Goal: Information Seeking & Learning: Compare options

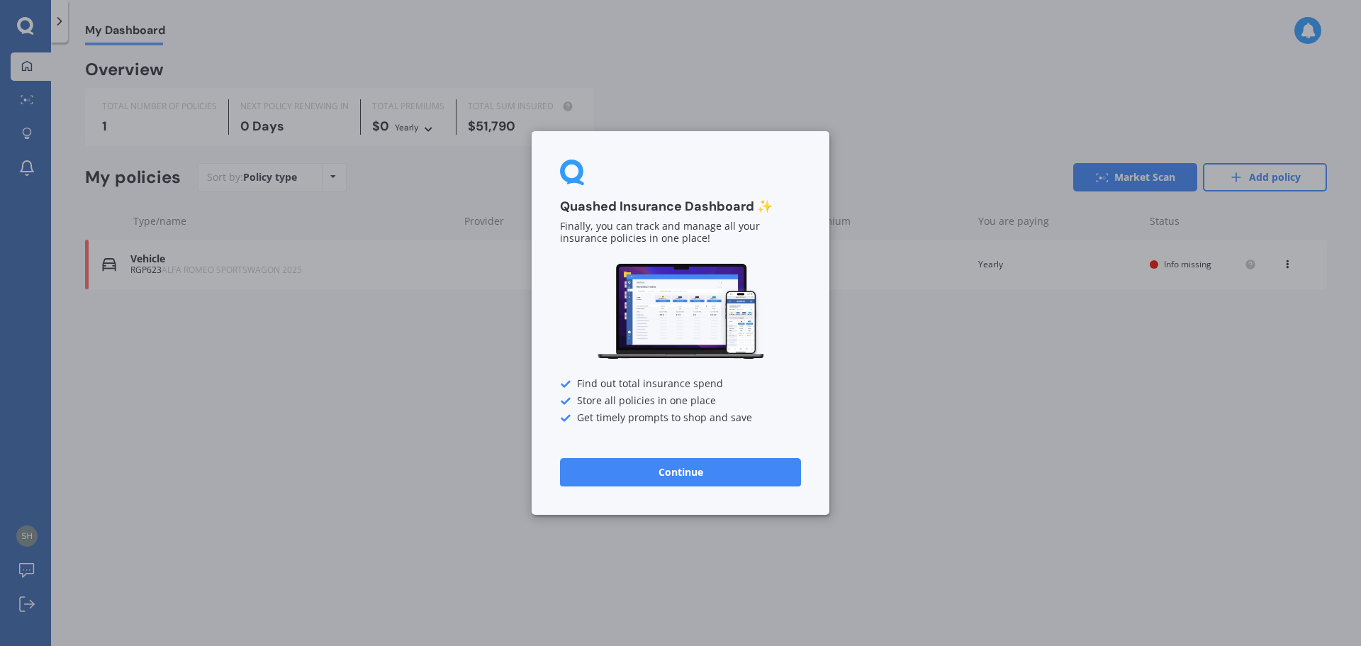
click at [656, 466] on button "Continue" at bounding box center [680, 472] width 241 height 28
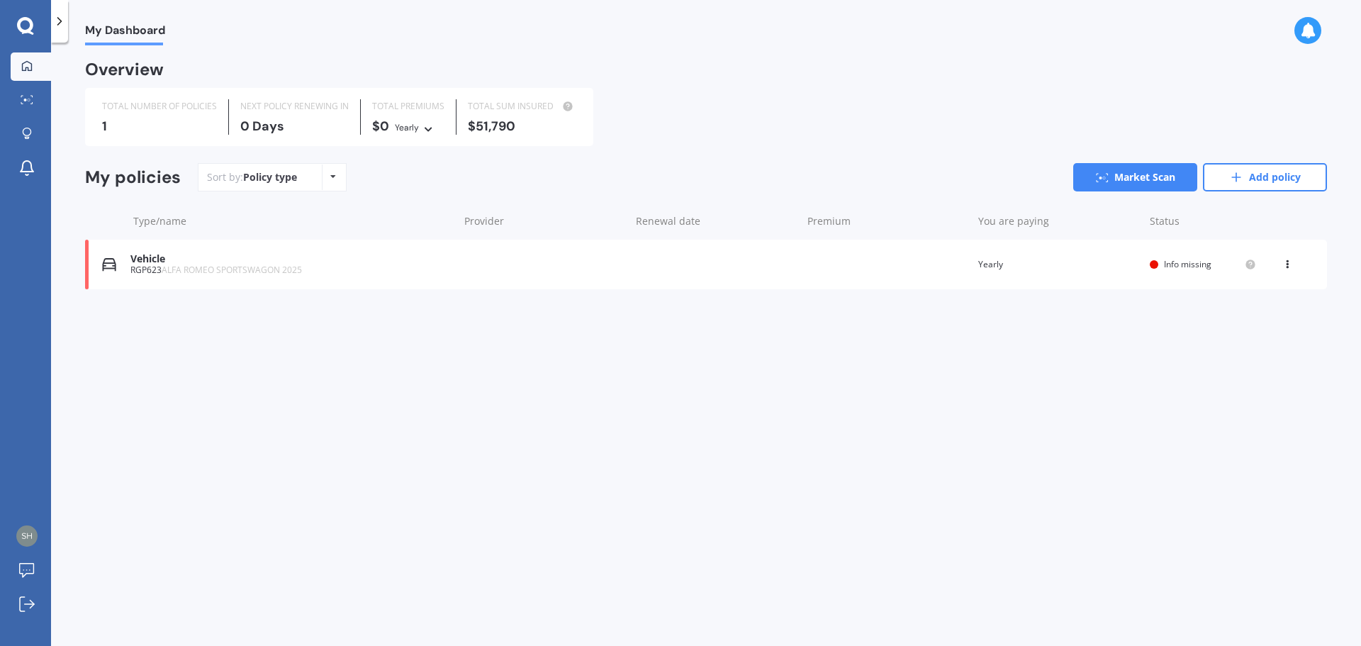
click at [163, 270] on span "ALFA ROMEO SPORTSWAGON 2025" at bounding box center [232, 270] width 140 height 12
click at [123, 259] on div "Vehicle RGP623 ALFA ROMEO SPORTSWAGON 2025 Renewal date Premium You are paying …" at bounding box center [706, 265] width 1242 height 50
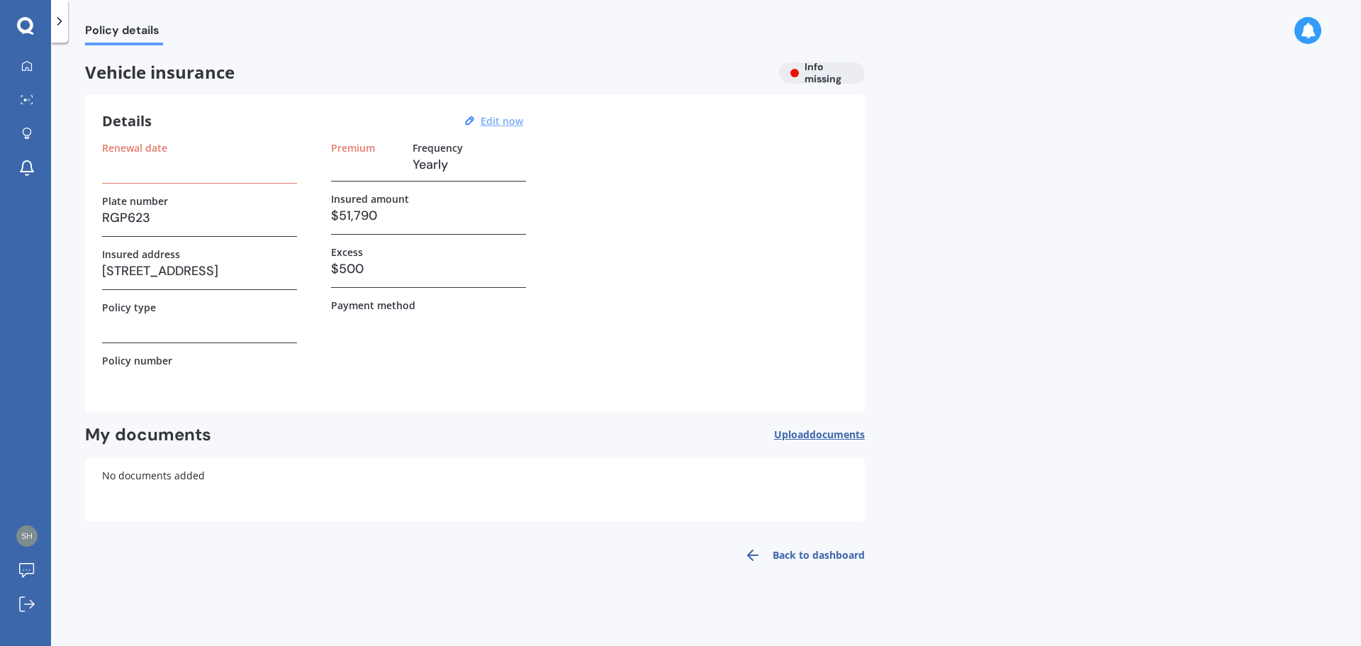
click at [508, 125] on u "Edit now" at bounding box center [502, 120] width 43 height 13
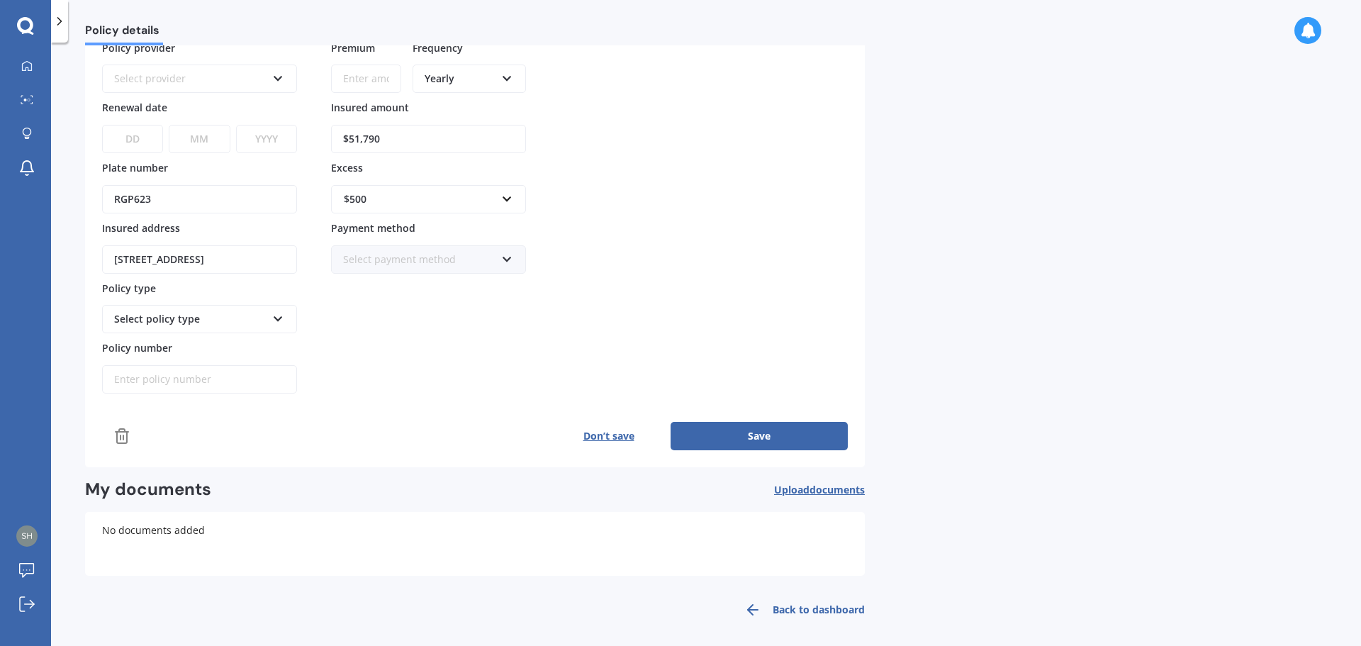
scroll to position [108, 0]
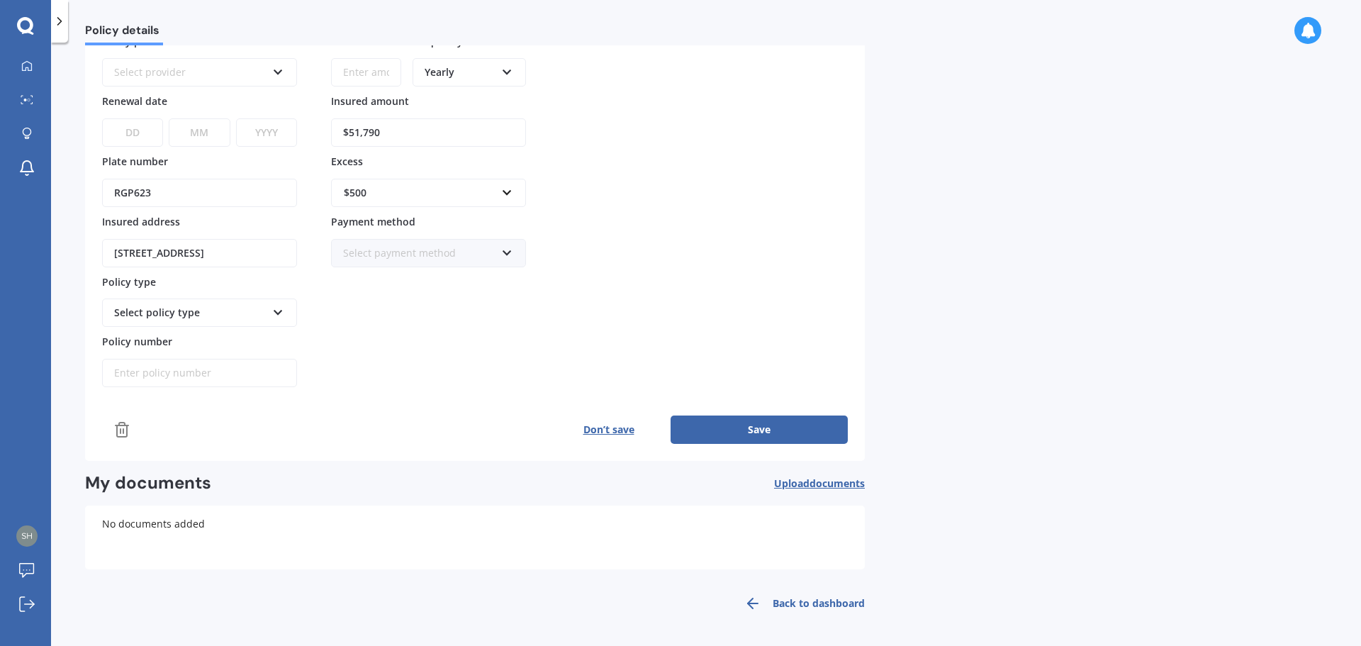
click at [283, 313] on icon at bounding box center [278, 310] width 12 height 10
click at [276, 307] on icon at bounding box center [278, 310] width 12 height 10
click at [841, 605] on link "Back to dashboard" at bounding box center [800, 603] width 129 height 34
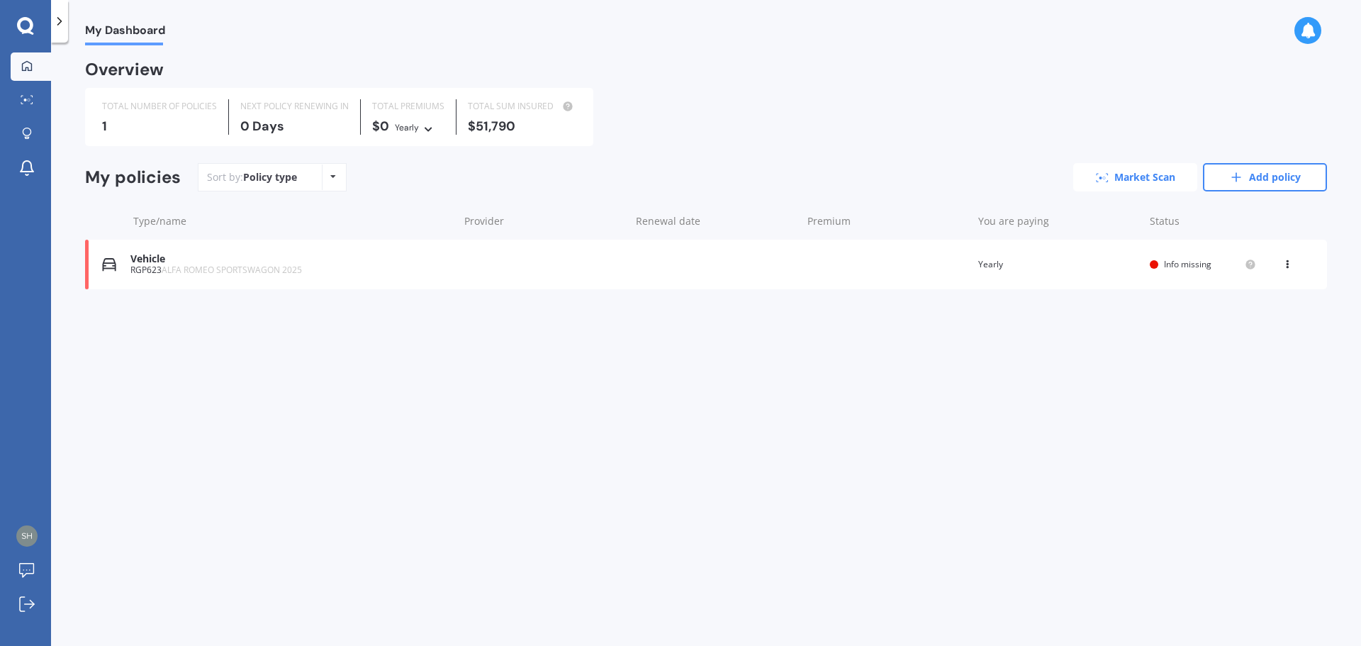
click at [1115, 174] on link "Market Scan" at bounding box center [1135, 177] width 124 height 28
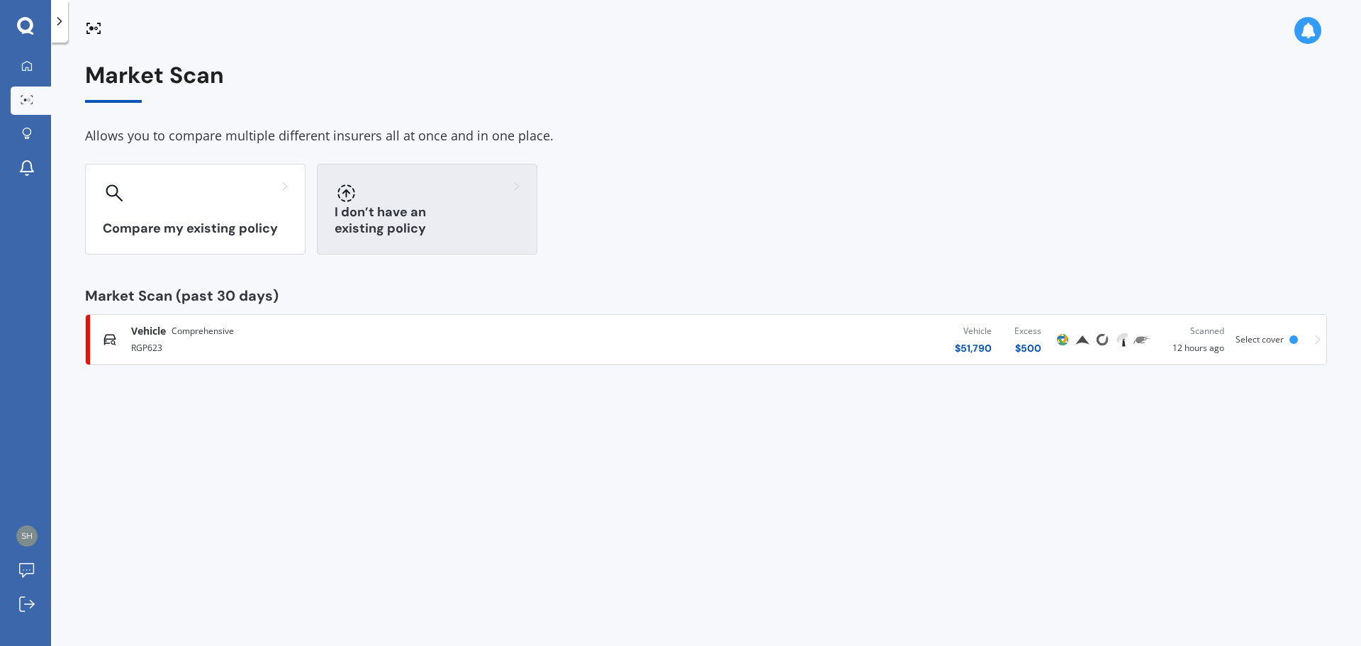
click at [393, 235] on h3 "I don’t have an existing policy" at bounding box center [427, 220] width 185 height 33
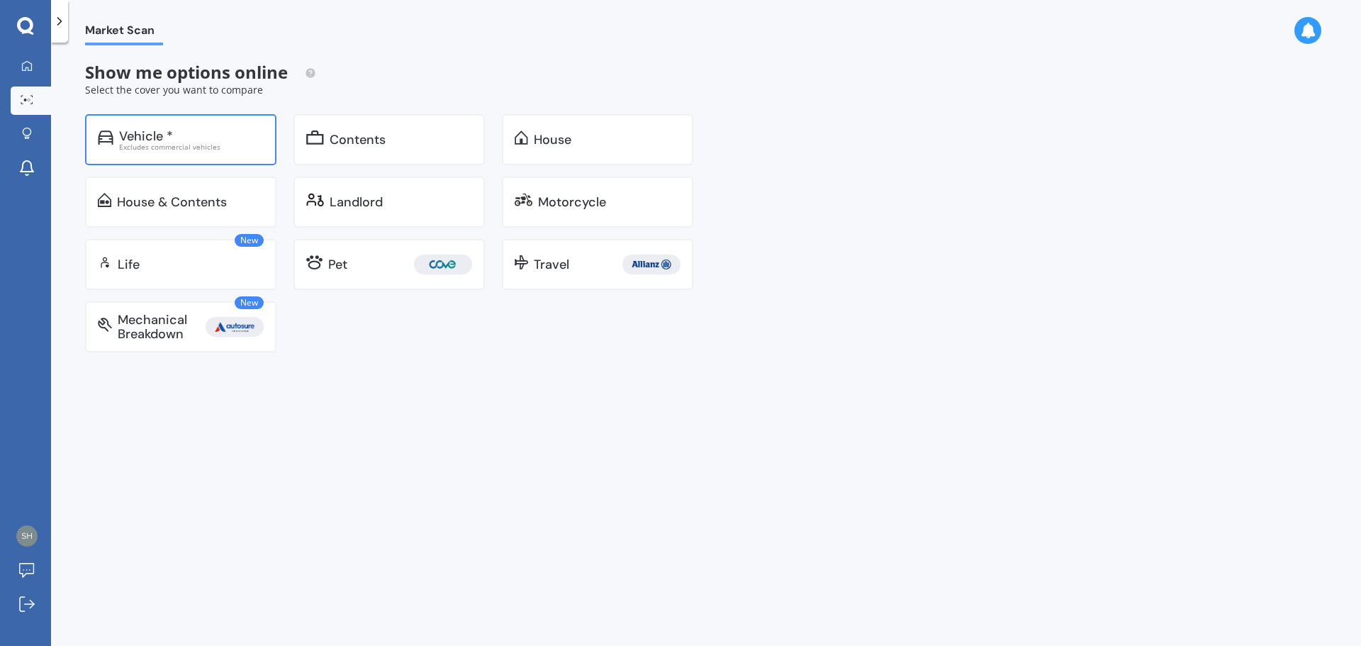
click at [142, 138] on div "Vehicle *" at bounding box center [146, 136] width 54 height 14
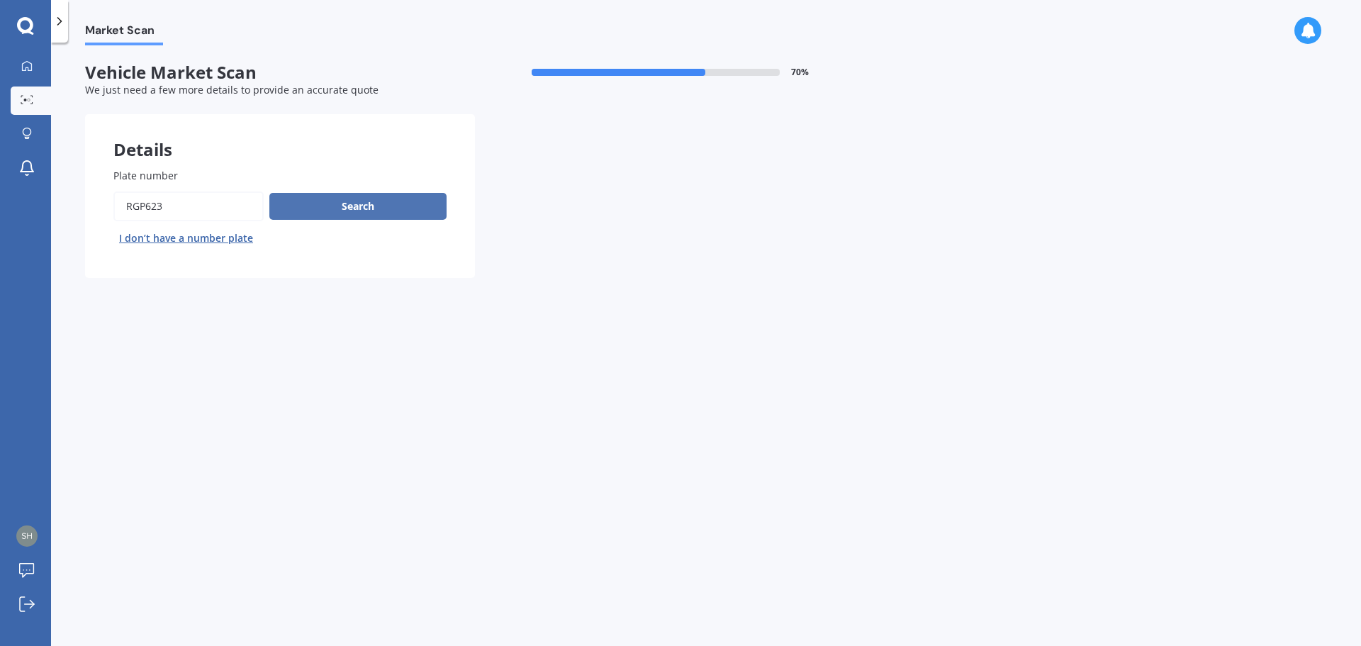
click at [291, 206] on button "Search" at bounding box center [357, 206] width 177 height 27
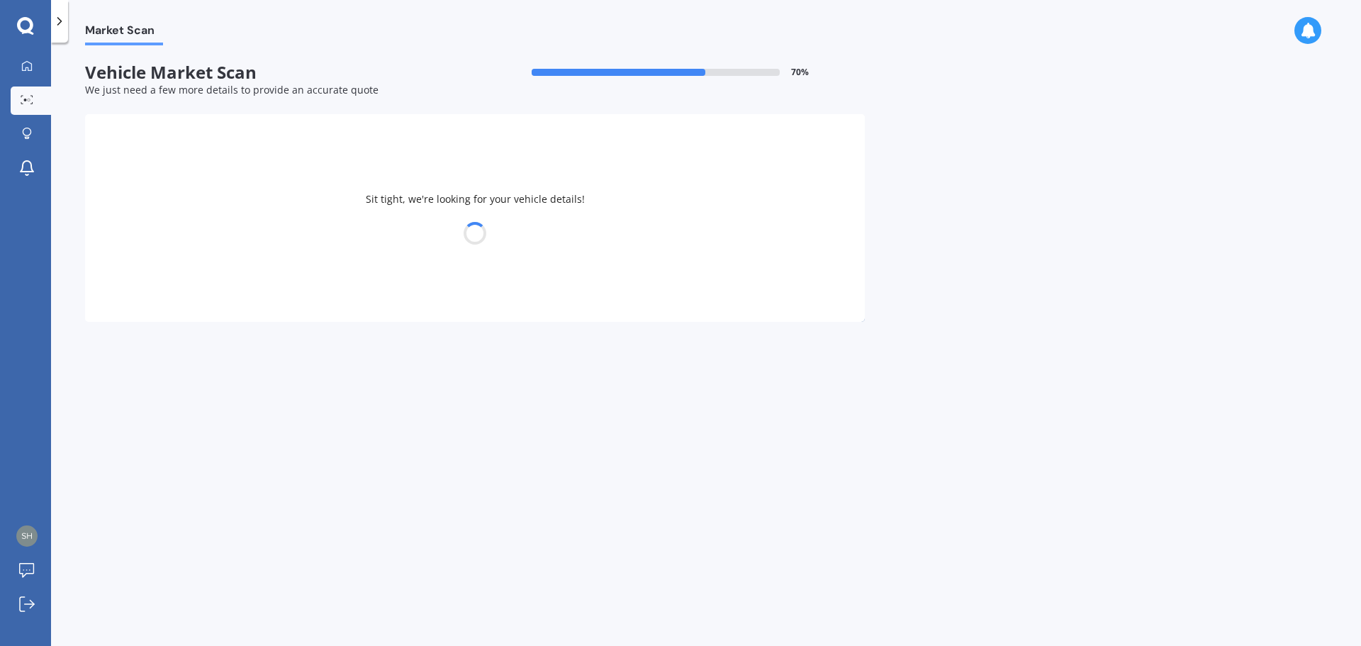
select select "ALFA ROMEO"
select select "17"
select select "01"
select select "1974"
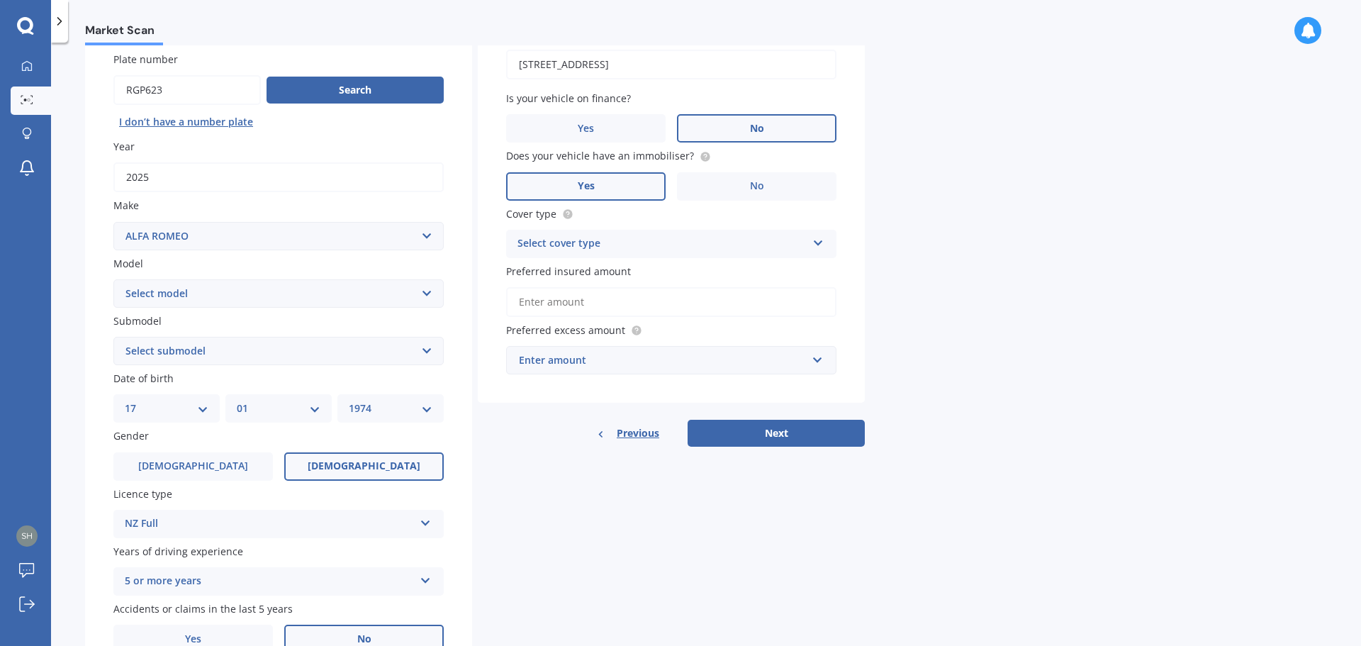
scroll to position [142, 0]
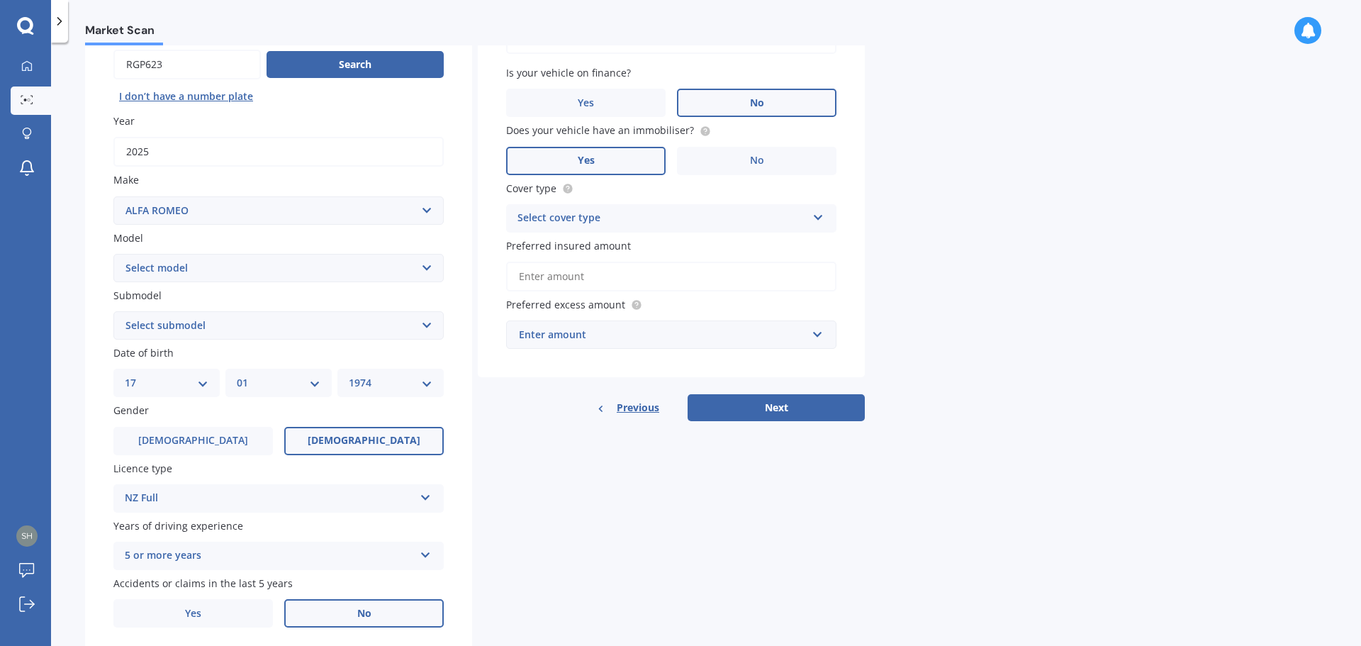
click at [818, 213] on icon at bounding box center [818, 215] width 12 height 10
click at [579, 247] on span "Comprehensive" at bounding box center [555, 245] width 75 height 13
click at [709, 272] on input "Preferred insured amount" at bounding box center [671, 277] width 330 height 30
type input "$51,790"
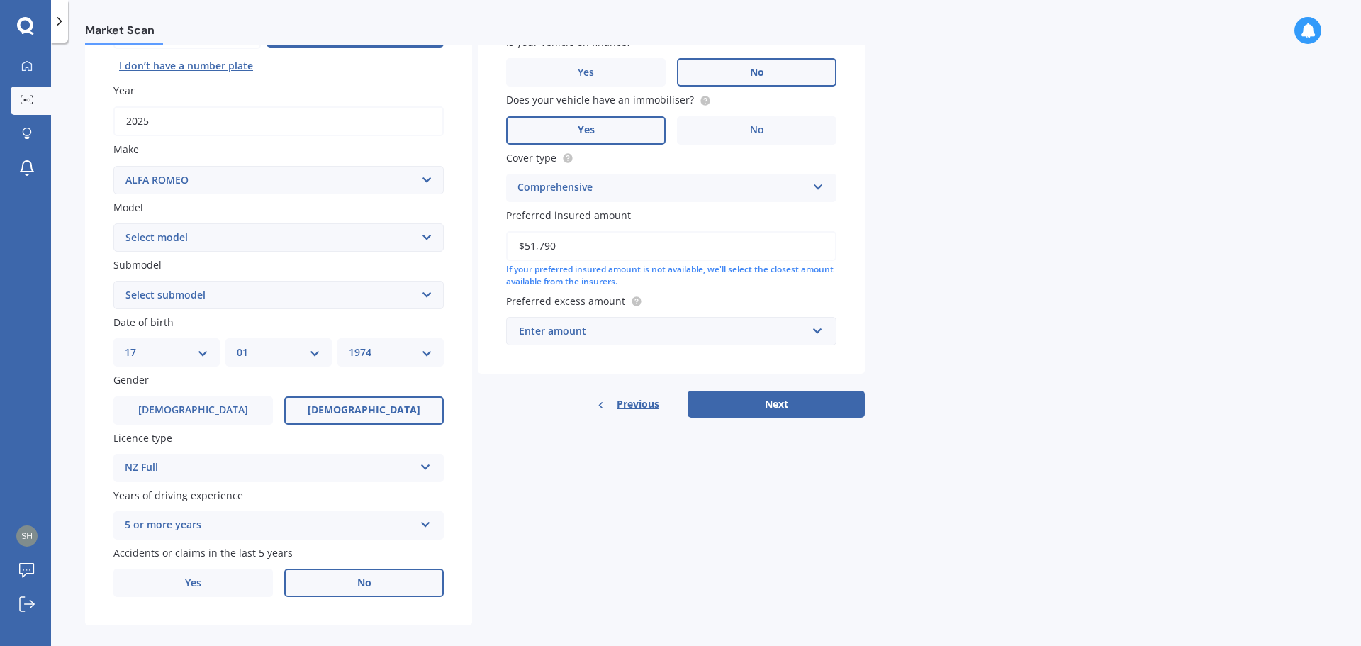
scroll to position [189, 0]
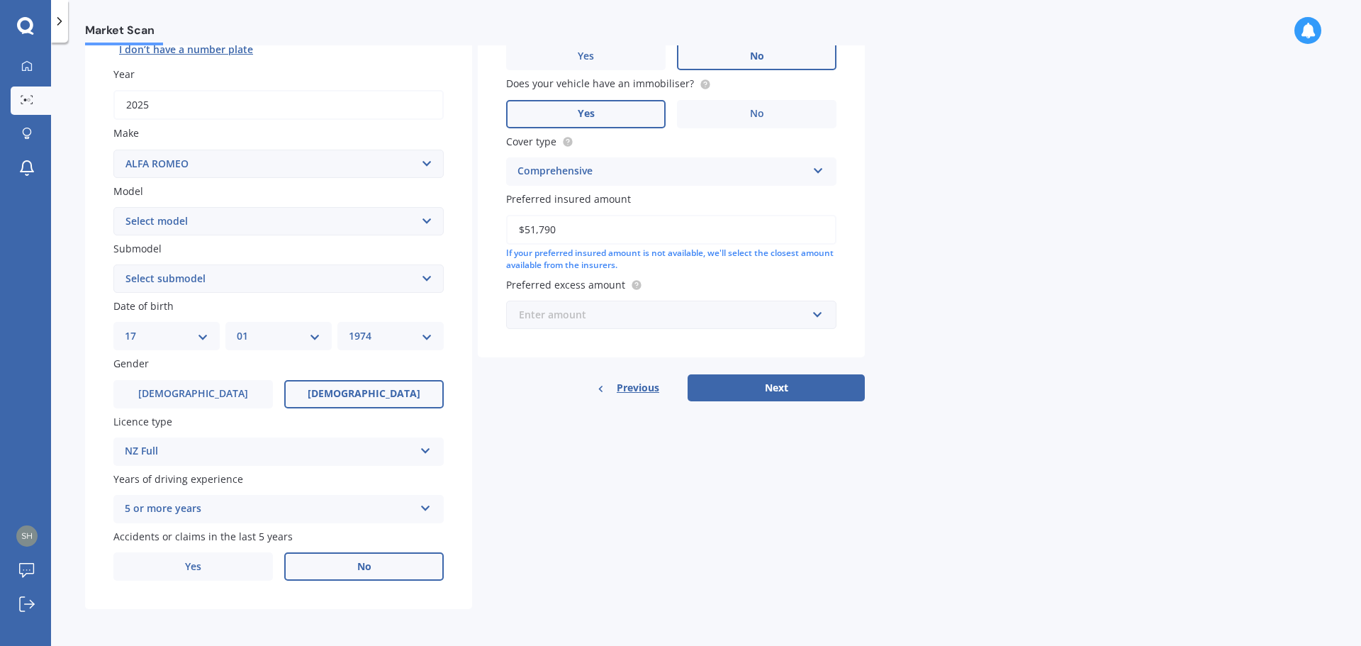
click at [807, 315] on input "text" at bounding box center [667, 314] width 318 height 27
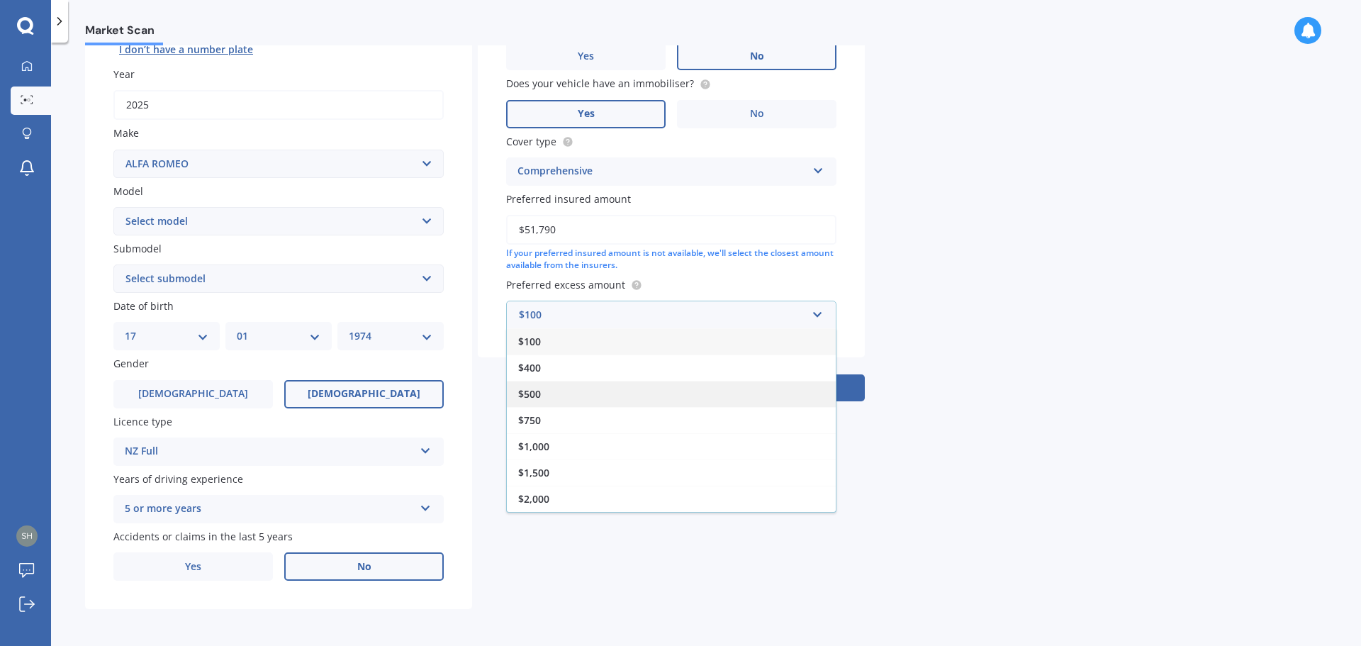
click at [674, 382] on div "$500" at bounding box center [671, 394] width 329 height 26
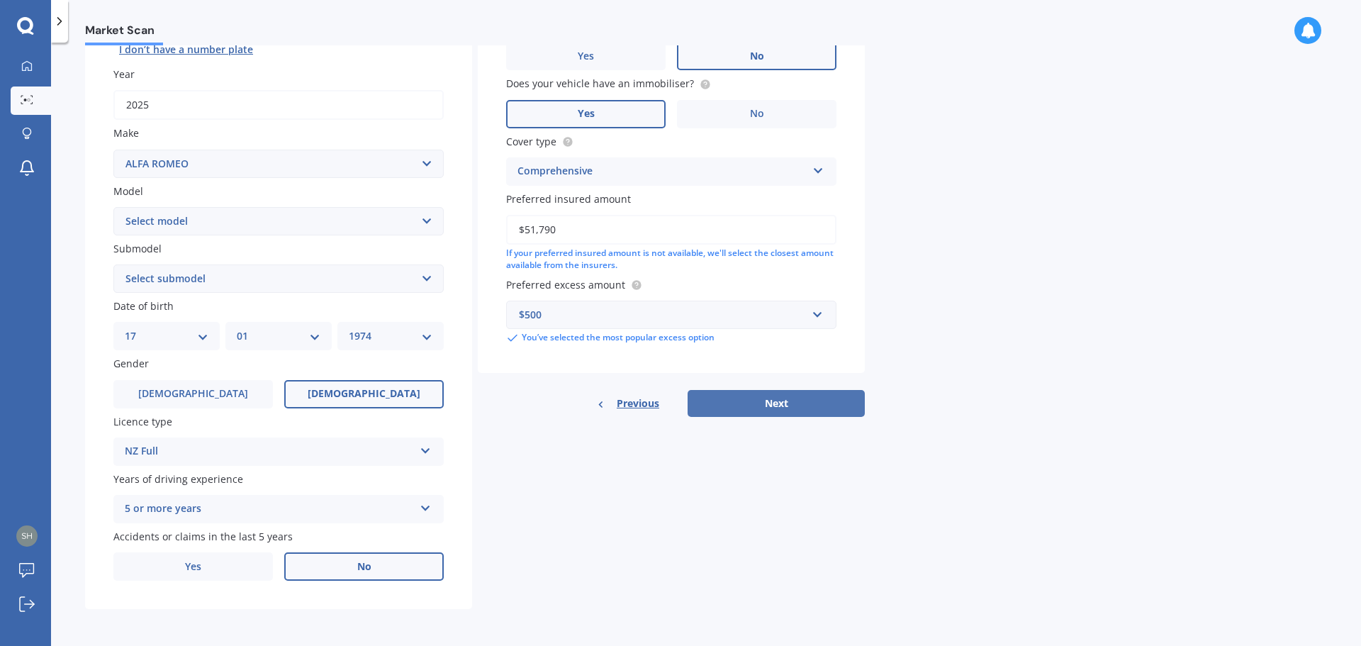
click at [785, 401] on button "Next" at bounding box center [776, 403] width 177 height 27
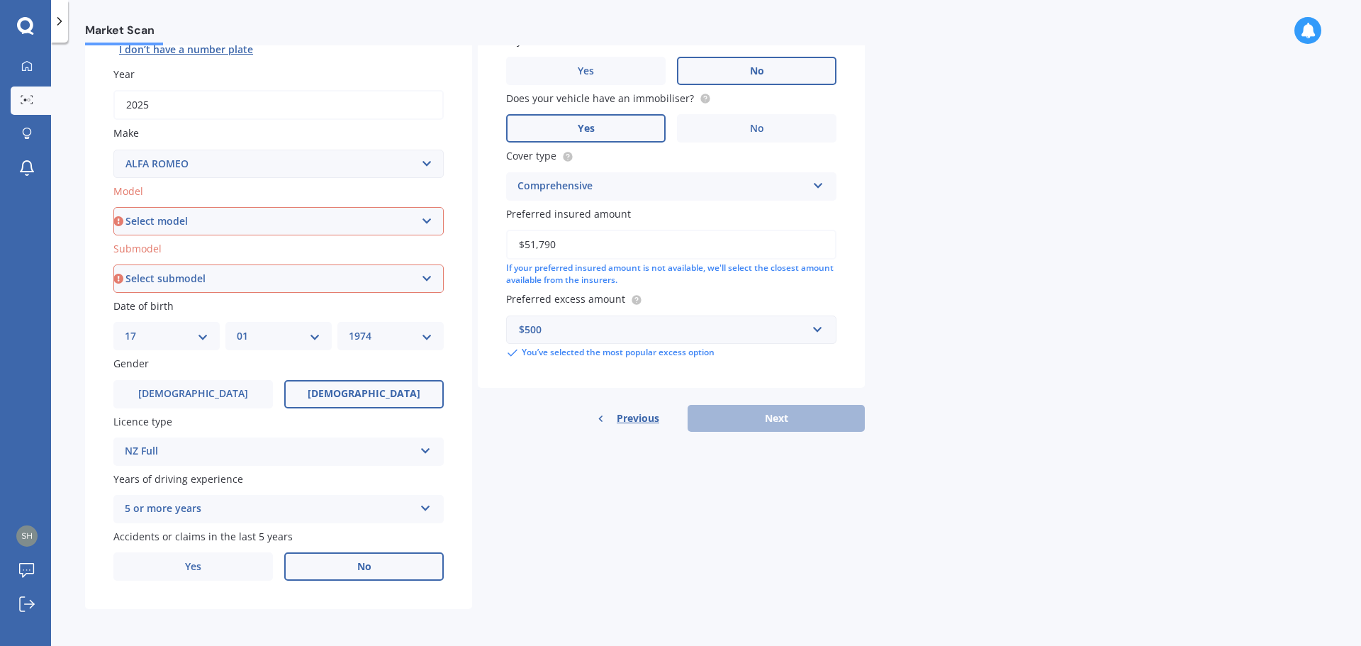
click at [284, 223] on select "Select model 145 146 147 155 156 159 164 166 33 4c 75 90 Alfetta Berlina Brera …" at bounding box center [278, 221] width 330 height 28
click at [430, 228] on select "Select model 145 146 147 155 156 159 164 166 33 4c 75 90 Alfetta Berlina Brera …" at bounding box center [278, 221] width 330 height 28
click at [425, 219] on select "Select model 145 146 147 155 156 159 164 166 33 4c 75 90 Alfetta Berlina Brera …" at bounding box center [278, 221] width 330 height 28
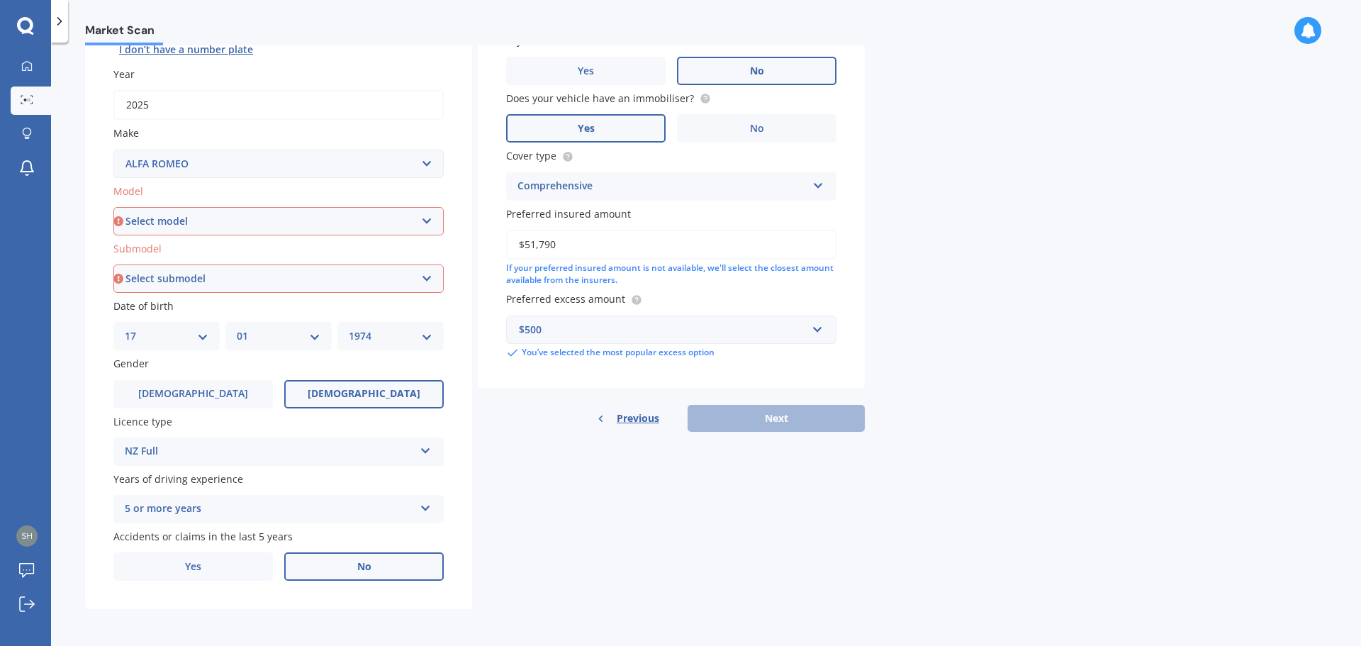
select select "SPORTSWAGON"
click at [113, 207] on select "Select model 145 146 147 155 156 159 164 166 33 4c 75 90 Alfetta Berlina Brera …" at bounding box center [278, 221] width 330 height 28
click at [391, 273] on select "Select submodel (All other) GTA" at bounding box center [278, 278] width 330 height 28
select select "(ALL OTHER)"
click at [113, 264] on select "Select submodel (All other) GTA" at bounding box center [278, 278] width 330 height 28
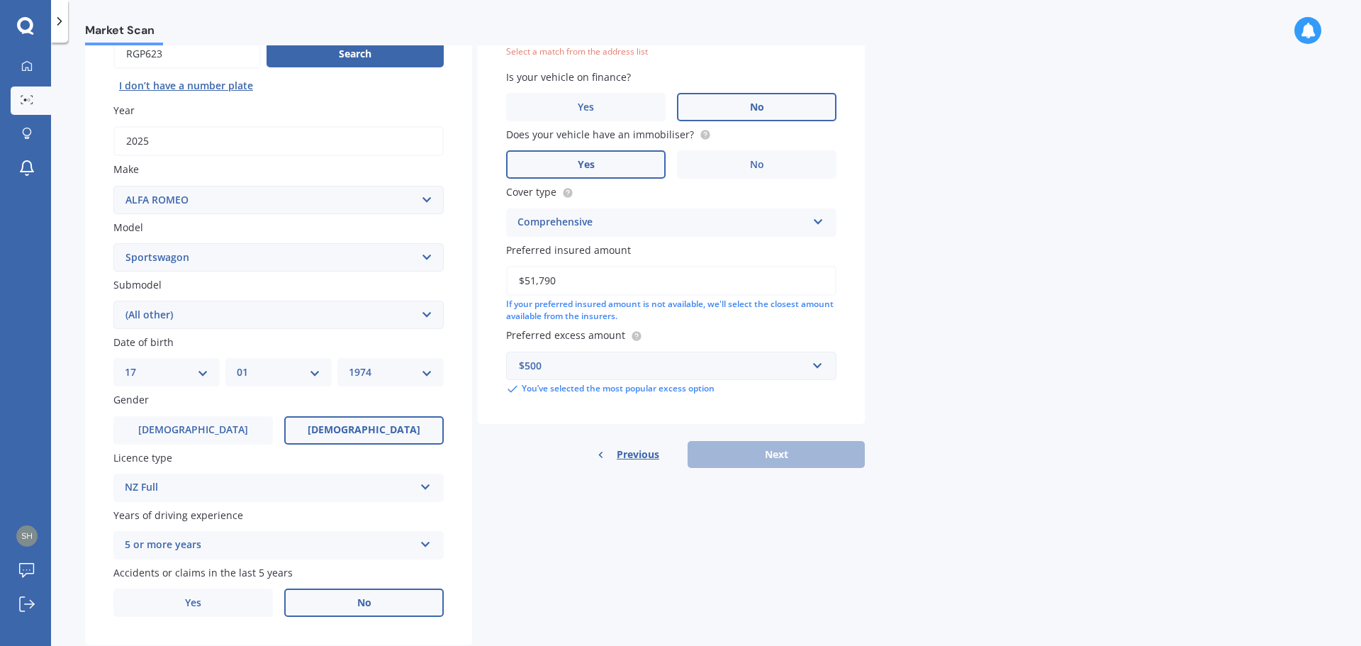
scroll to position [97, 0]
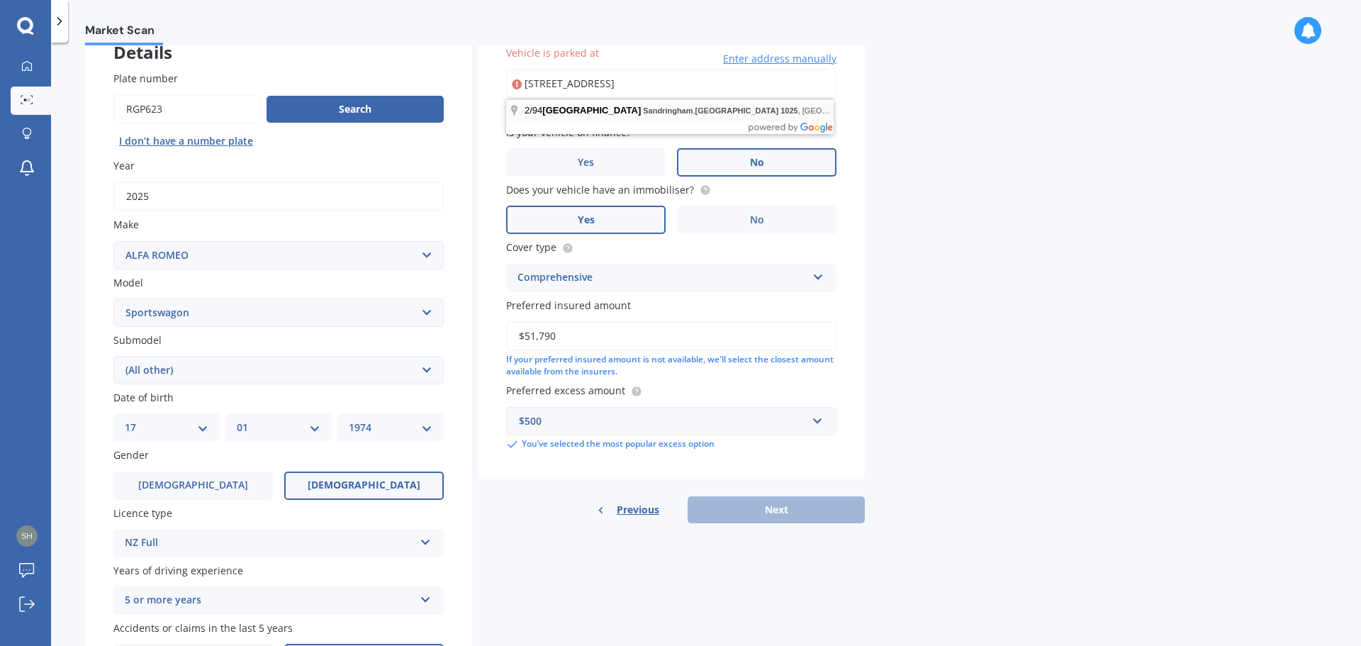
type input "2/94 Sandringham Road, Sandringham, Auckland 1025"
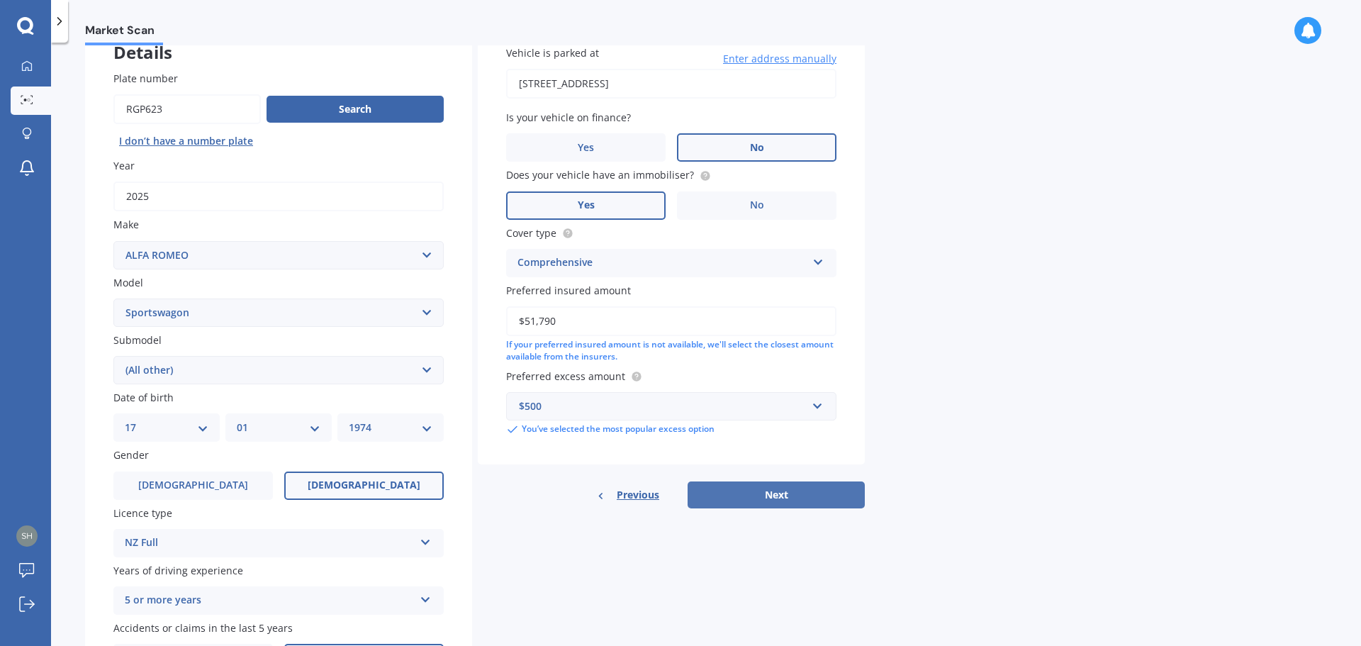
click at [761, 493] on button "Next" at bounding box center [776, 494] width 177 height 27
select select "17"
select select "01"
select select "1974"
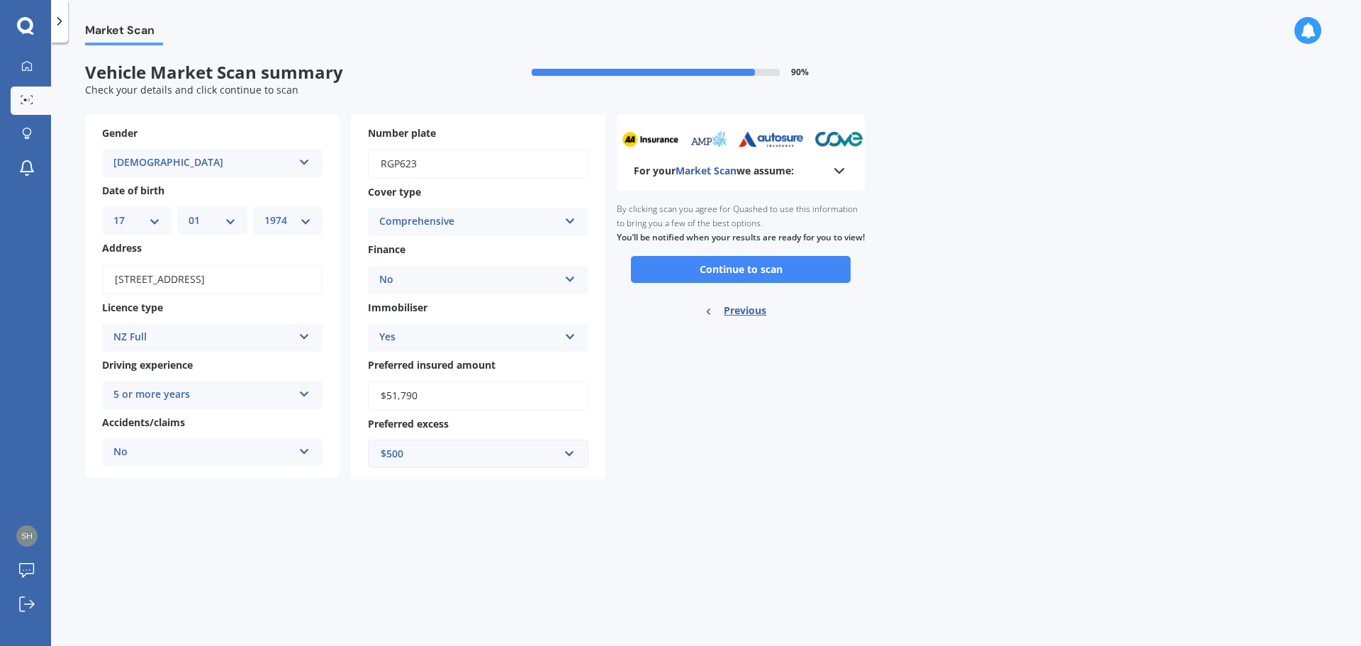
scroll to position [0, 0]
click at [766, 283] on button "Continue to scan" at bounding box center [741, 269] width 220 height 27
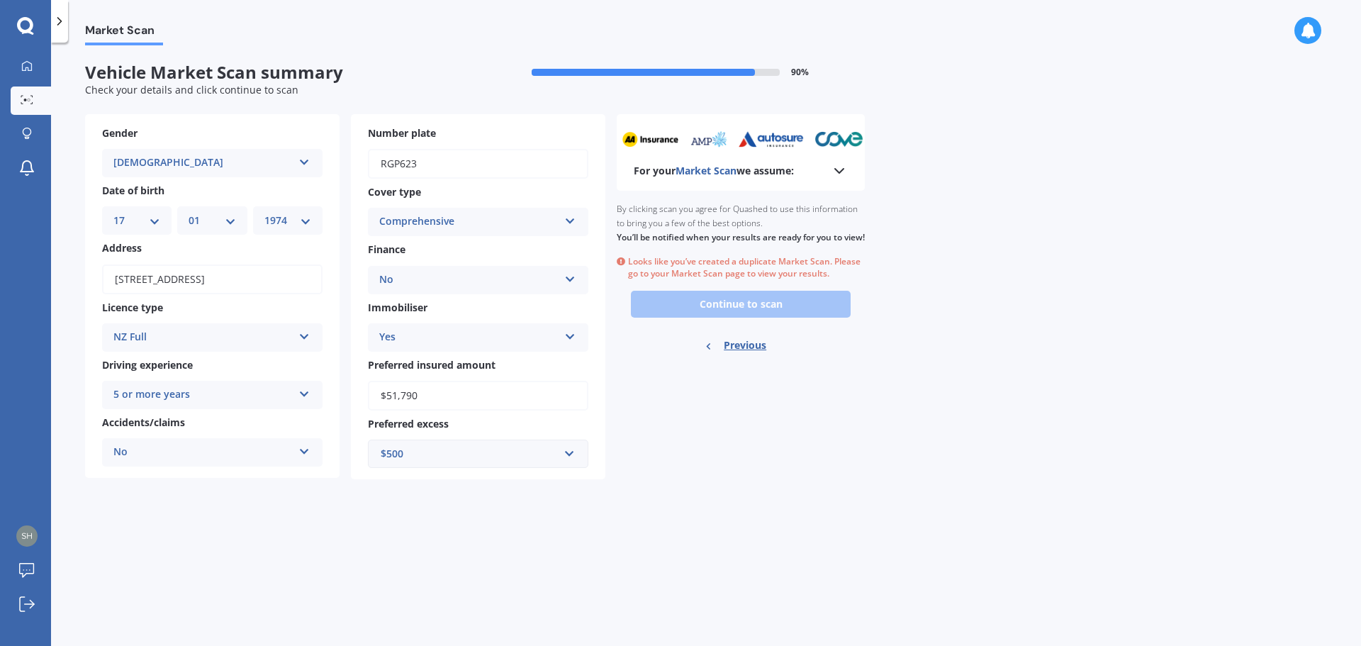
click at [744, 356] on span "Previous" at bounding box center [745, 345] width 43 height 21
select select "ALFA ROMEO"
select select "SPORTSWAGON"
select select "(ALL OTHER)"
select select "17"
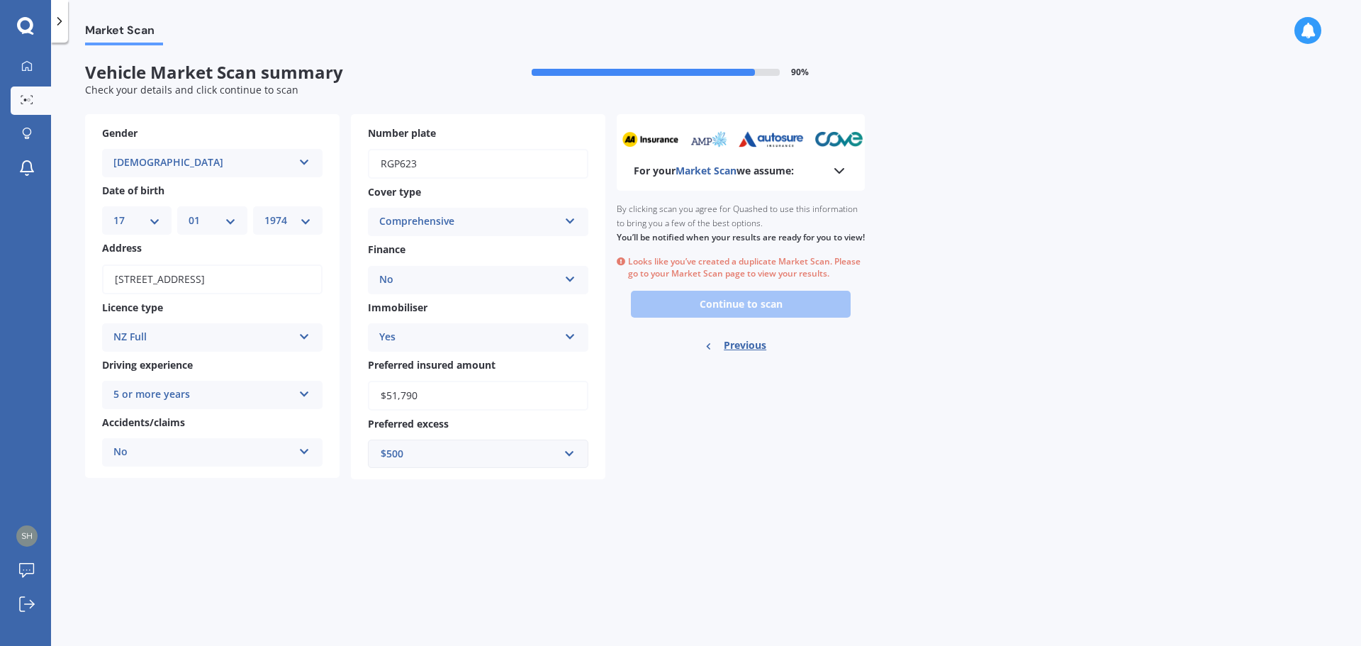
select select "01"
select select "1974"
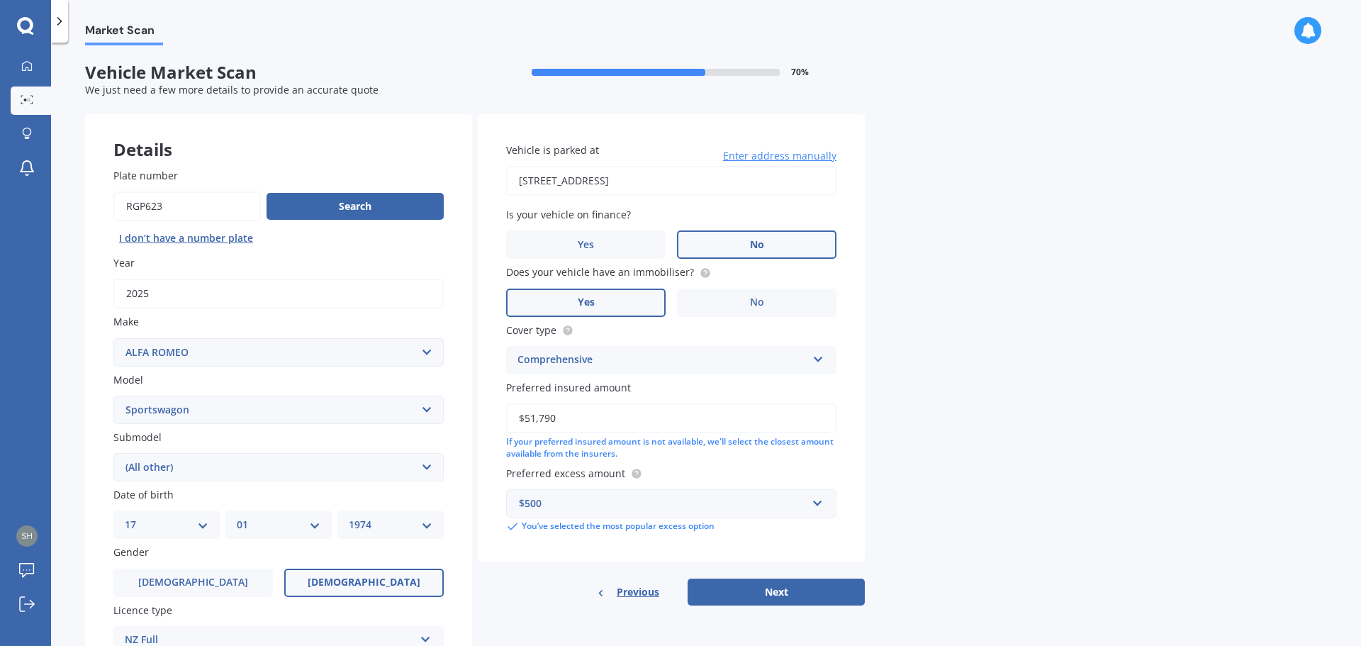
click at [199, 87] on span "We just need a few more details to provide an accurate quote" at bounding box center [232, 89] width 294 height 13
click at [122, 34] on span "Market Scan" at bounding box center [124, 32] width 78 height 19
click at [21, 62] on div at bounding box center [26, 66] width 21 height 13
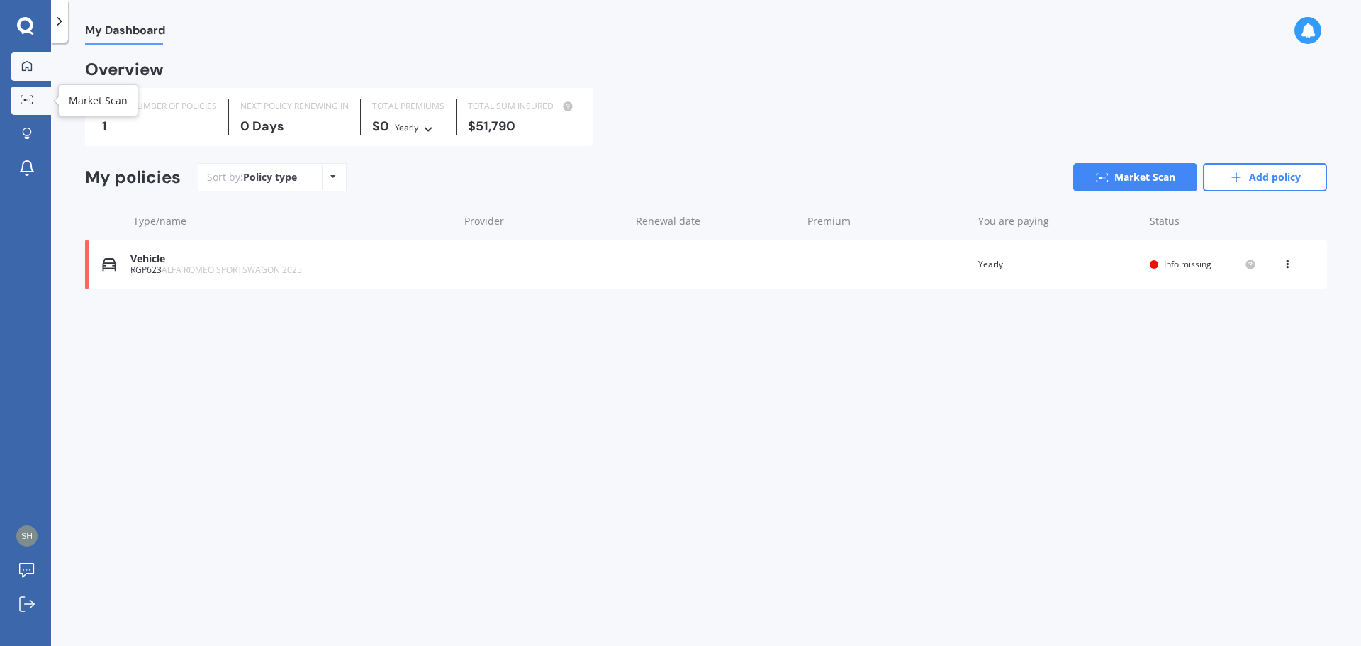
click at [22, 107] on link "Market Scan" at bounding box center [31, 100] width 40 height 28
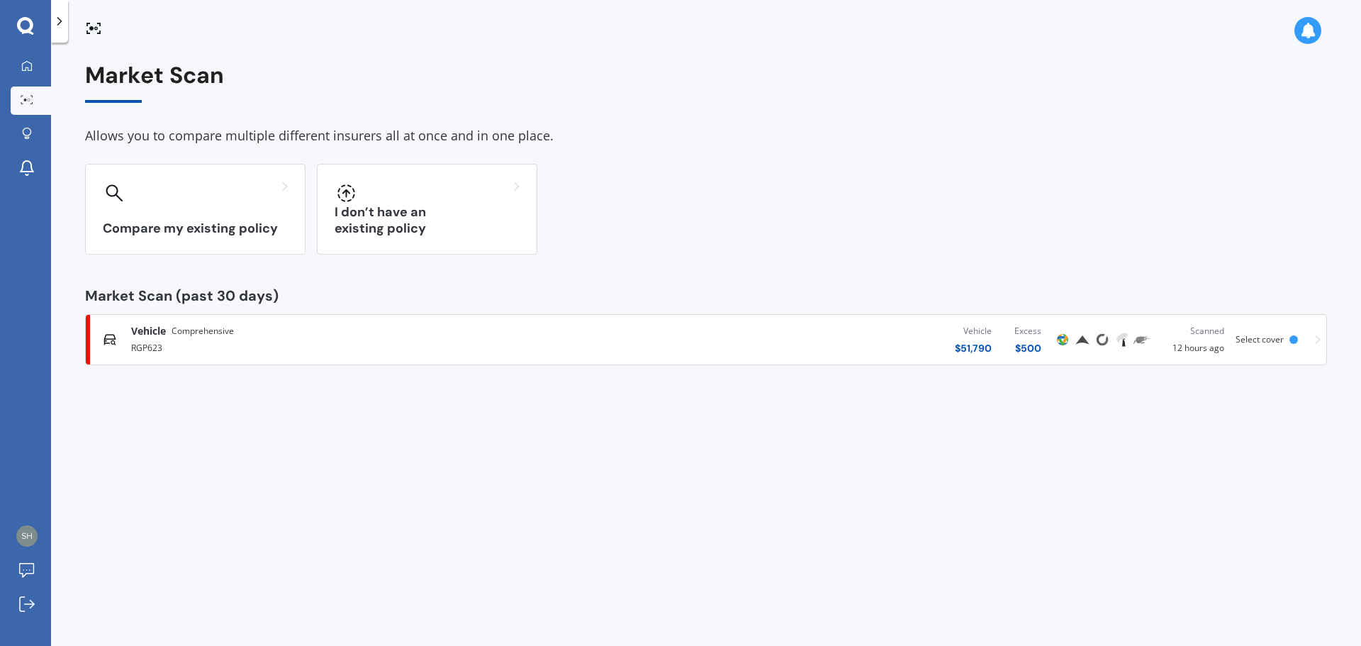
click at [155, 330] on span "Vehicle" at bounding box center [148, 331] width 35 height 14
